Goal: Download file/media

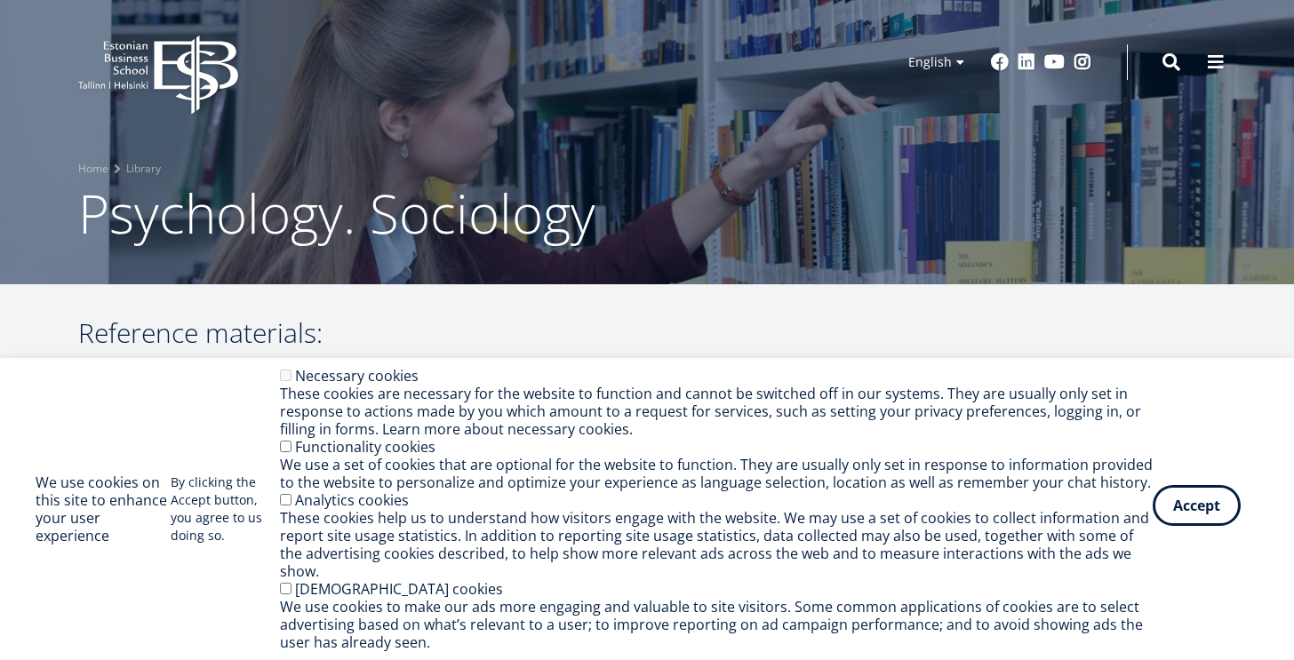
click at [1183, 508] on button "Accept" at bounding box center [1197, 505] width 88 height 41
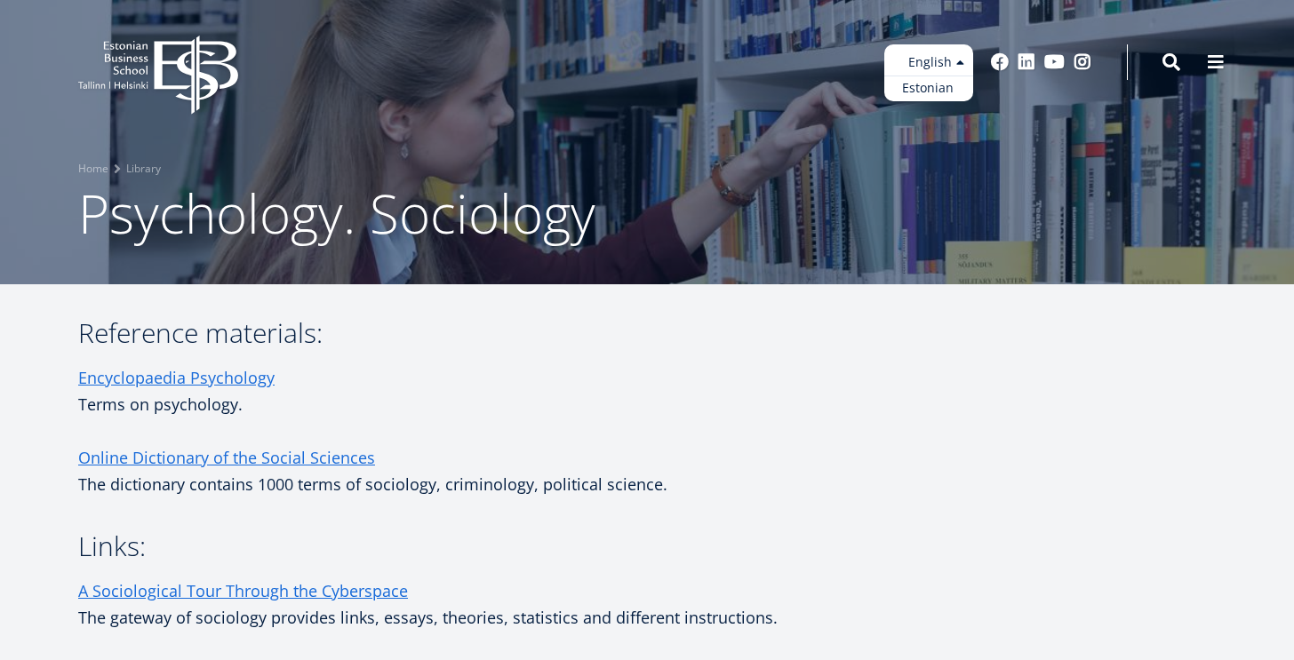
click at [962, 68] on ul "Estonian English" at bounding box center [929, 72] width 89 height 57
click at [941, 92] on link "Estonian" at bounding box center [929, 89] width 89 height 26
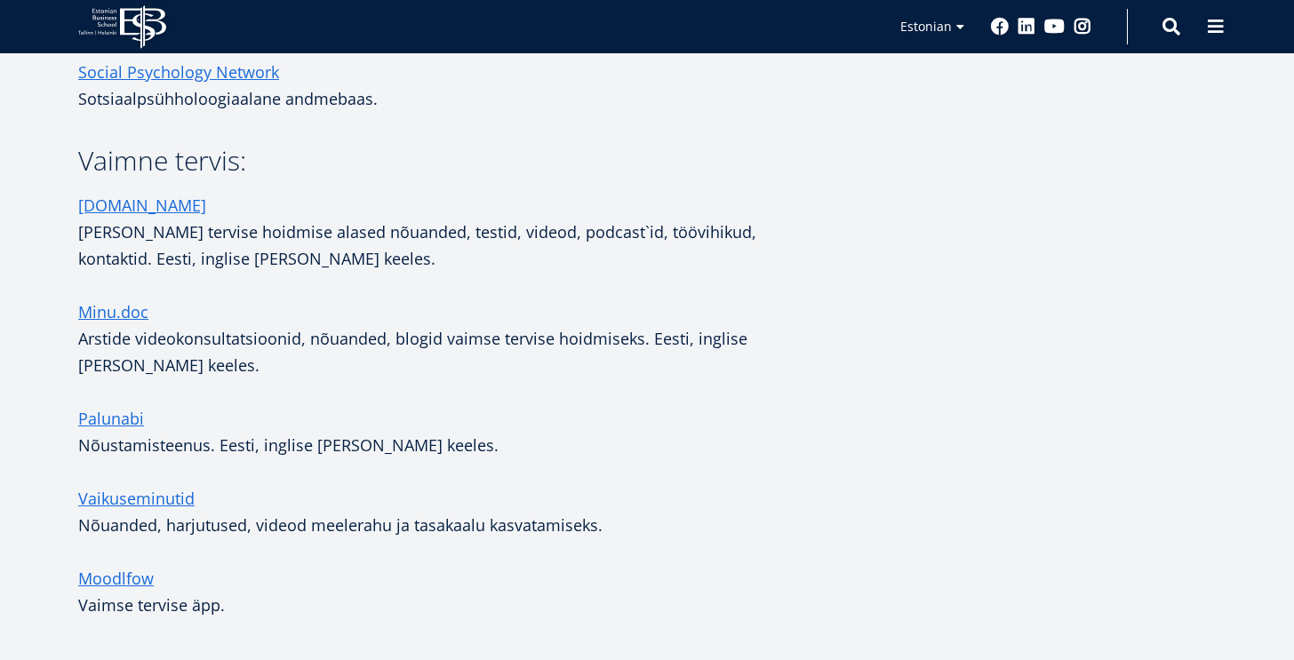
scroll to position [1422, 0]
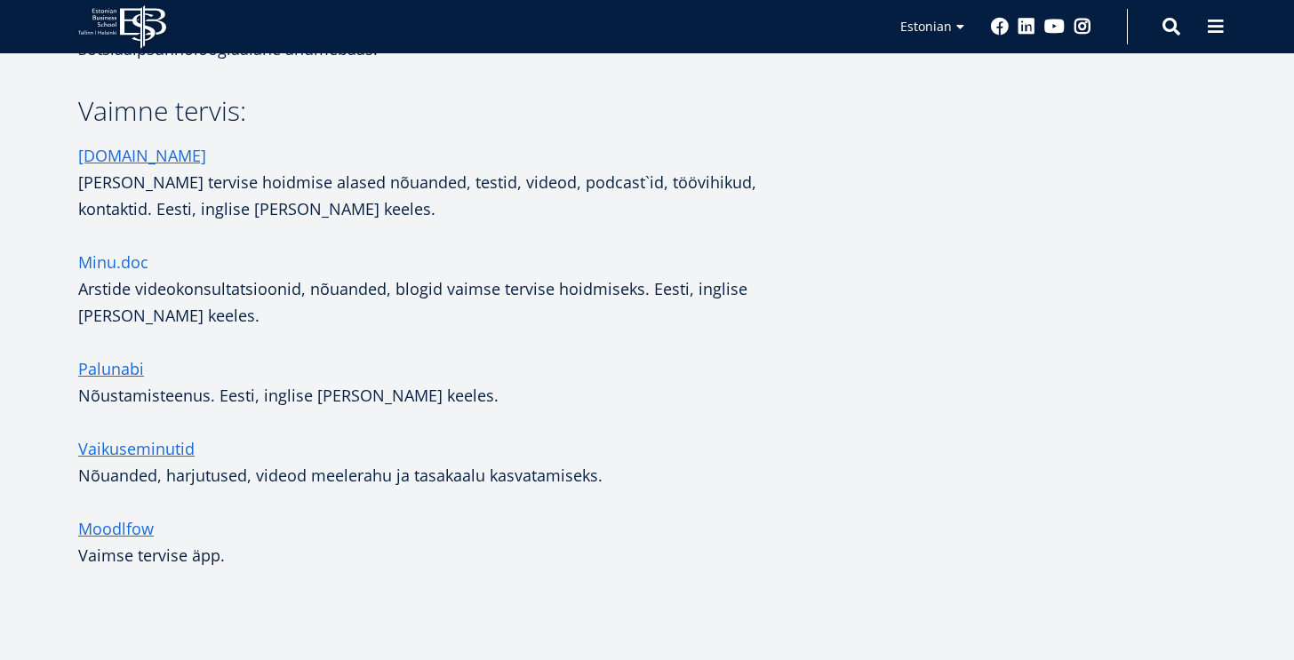
click at [135, 249] on link "Minu.doc" at bounding box center [113, 262] width 70 height 27
